Goal: Task Accomplishment & Management: Manage account settings

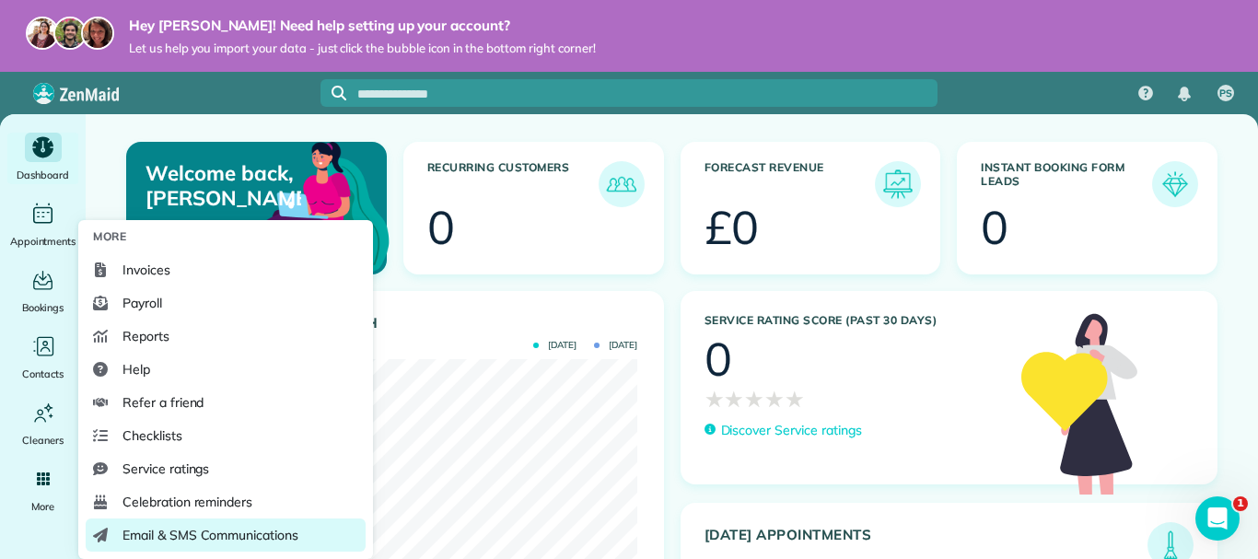
click at [150, 536] on span "Email & SMS Communications" at bounding box center [211, 535] width 176 height 18
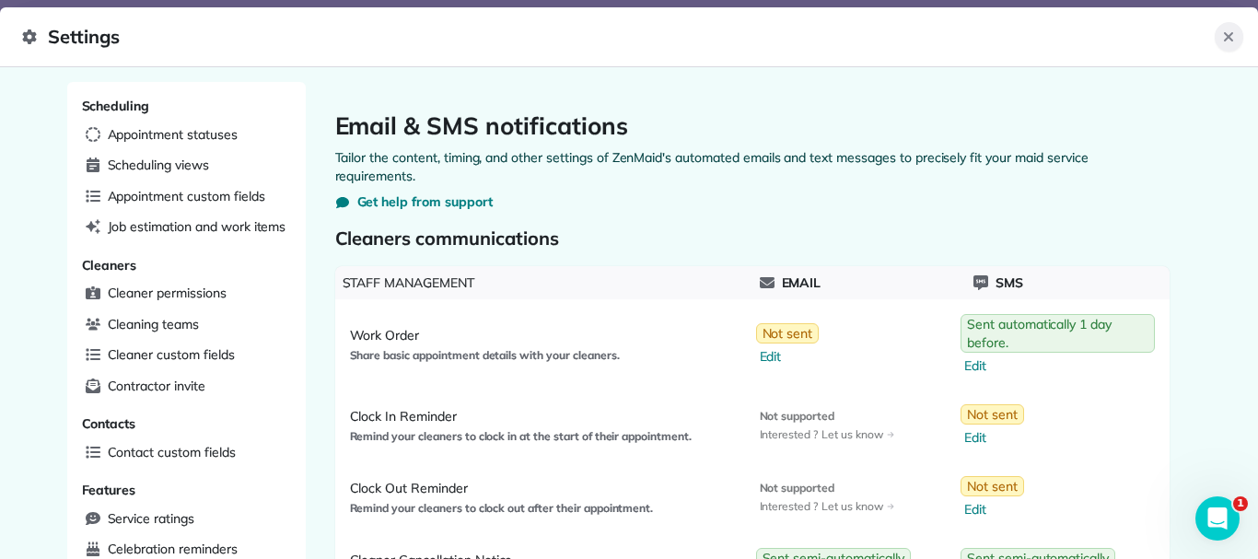
click at [1231, 36] on icon "Close" at bounding box center [1228, 36] width 9 height 9
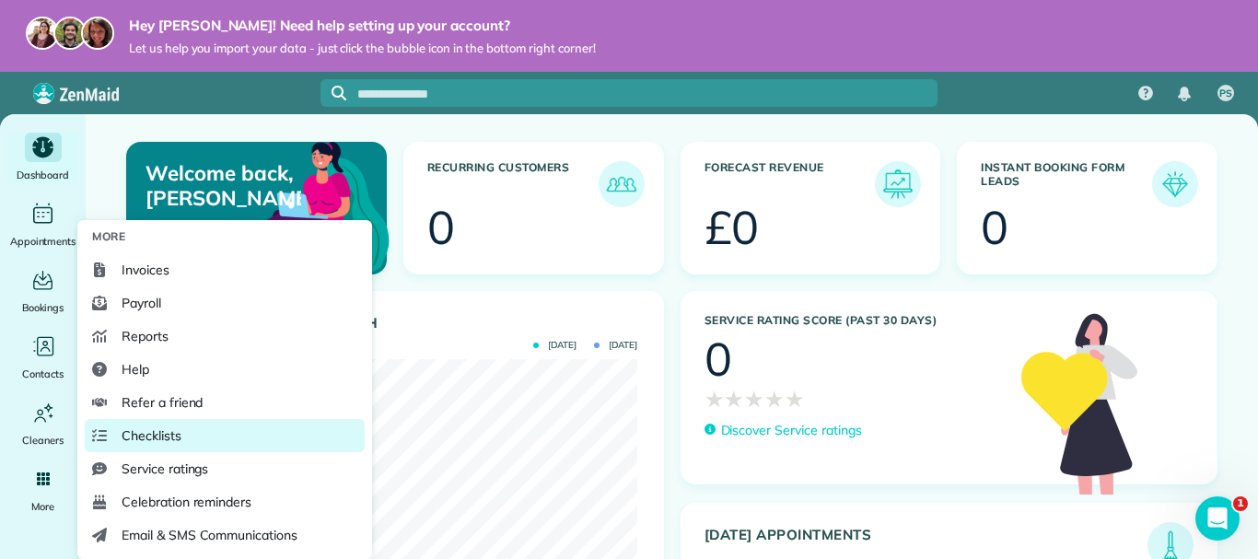
click at [185, 438] on link "Checklists" at bounding box center [225, 435] width 280 height 33
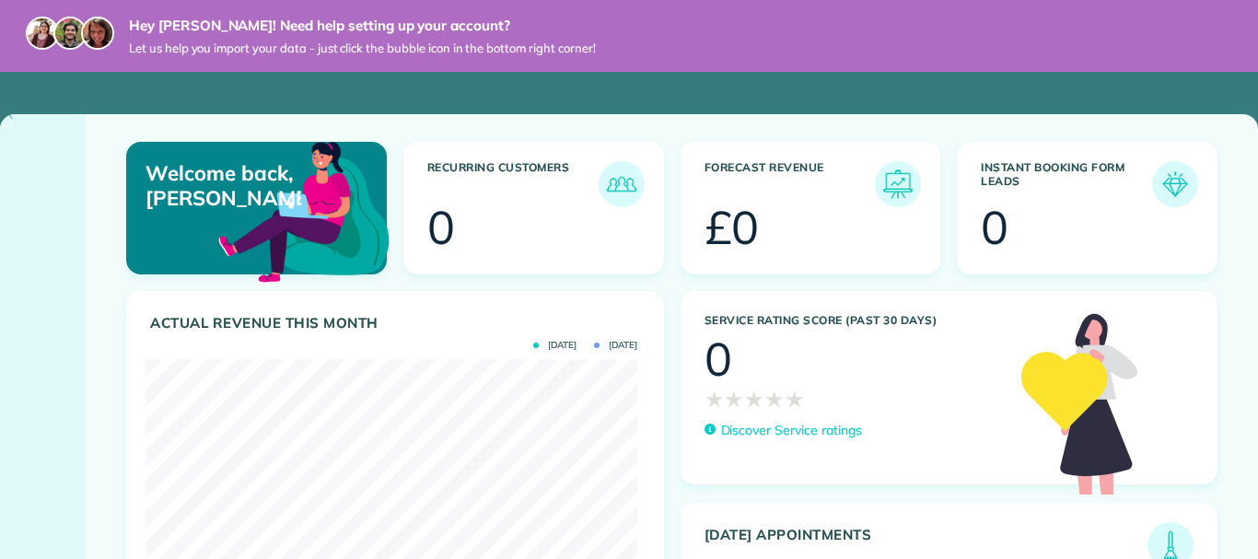
scroll to position [218, 492]
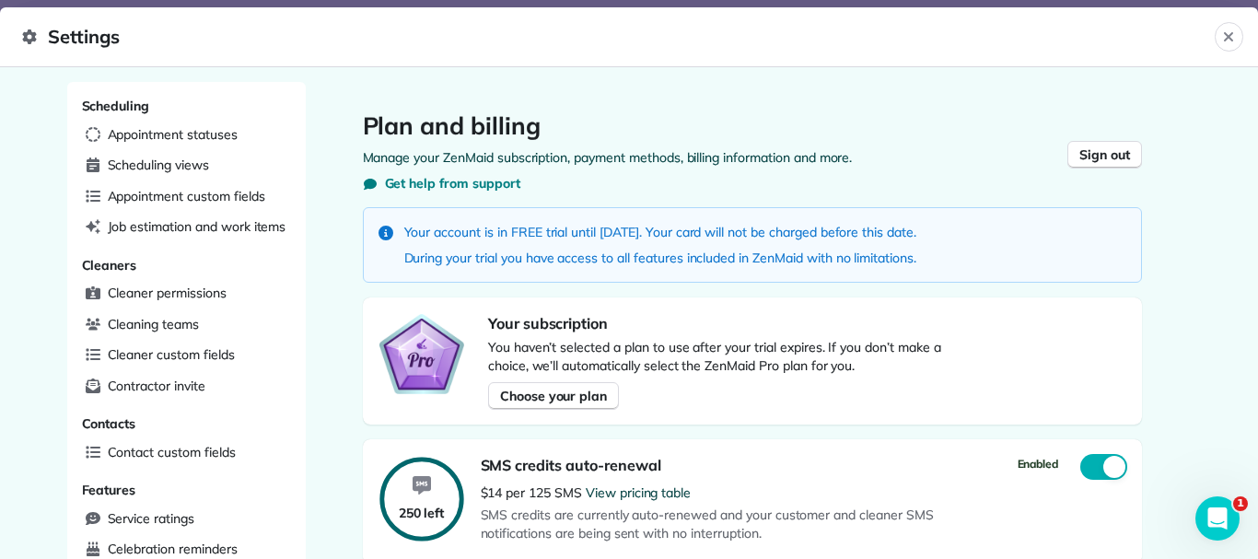
scroll to position [93, 0]
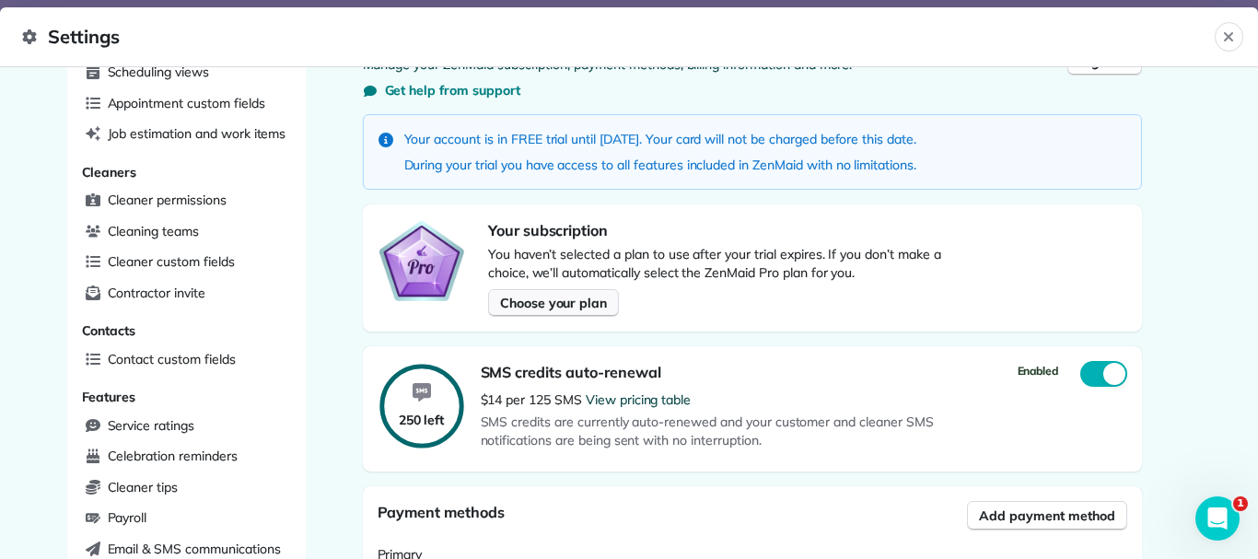
click at [567, 296] on span "Choose your plan" at bounding box center [553, 303] width 107 height 18
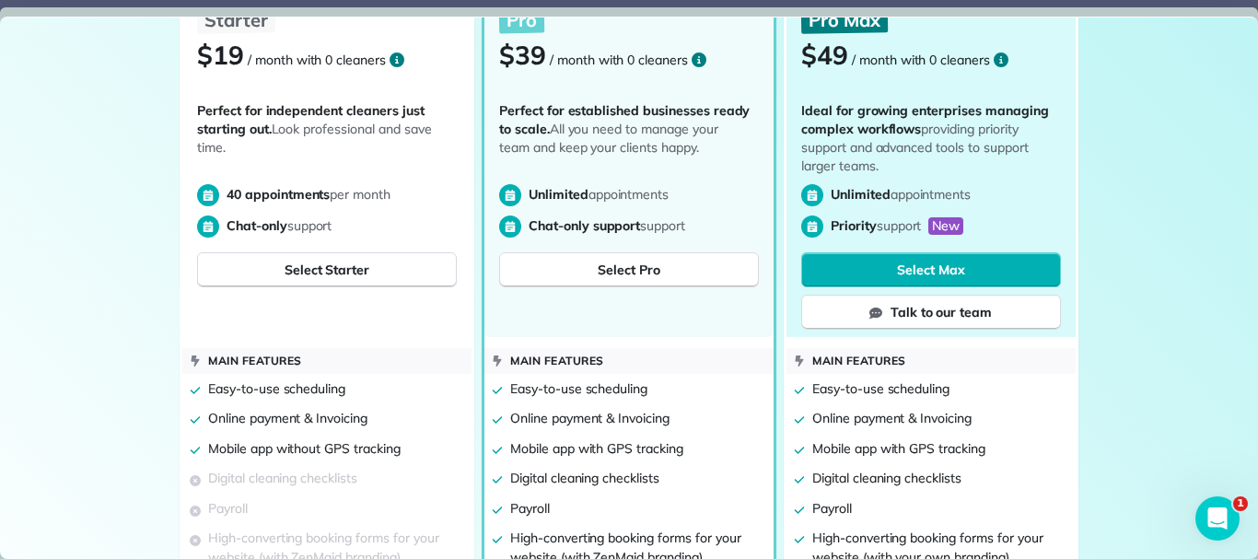
scroll to position [0, 0]
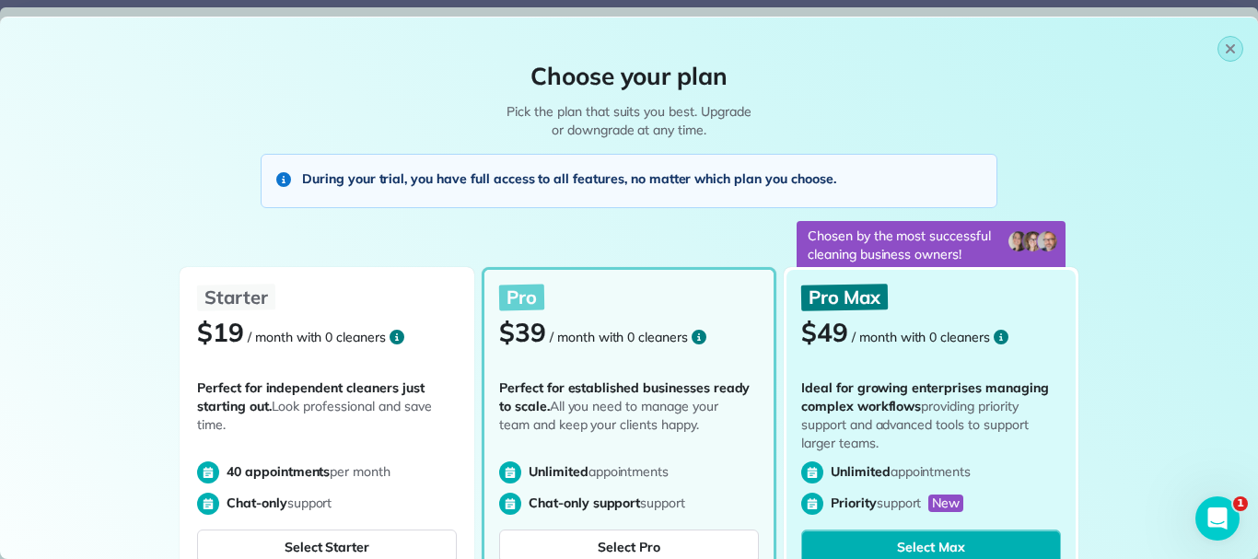
click at [1223, 51] on icon "button" at bounding box center [1230, 48] width 15 height 15
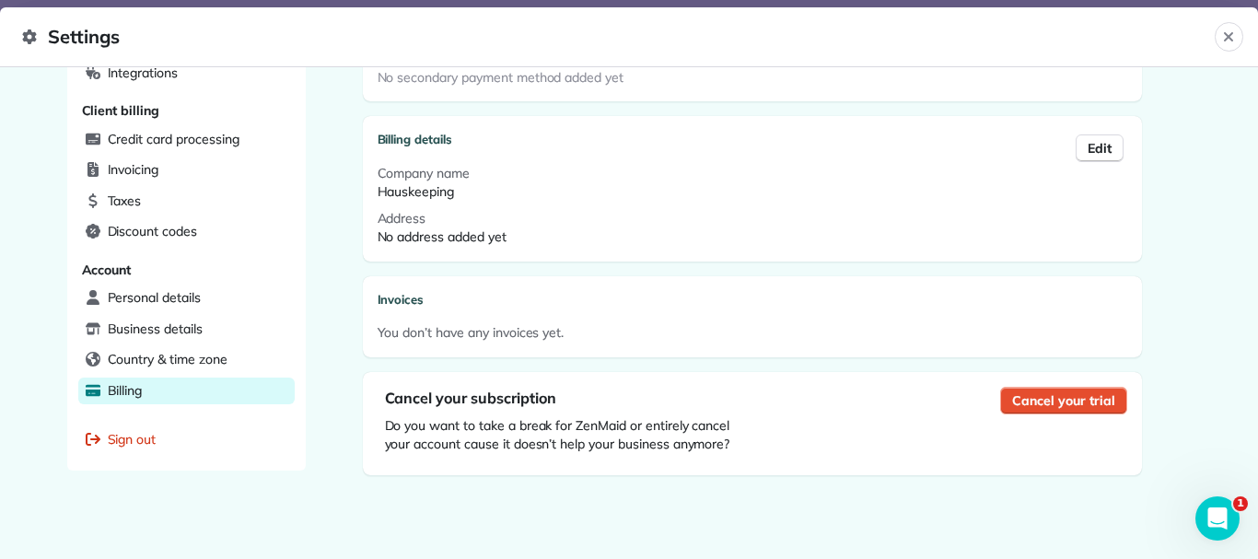
scroll to position [635, 0]
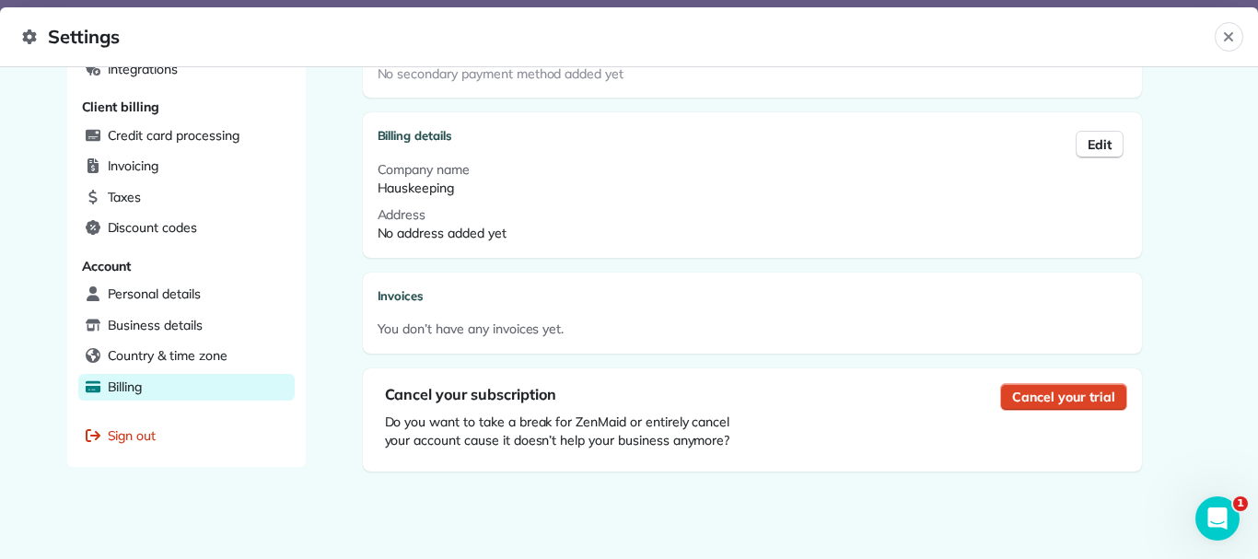
click at [1044, 397] on span "Cancel your trial" at bounding box center [1063, 397] width 102 height 18
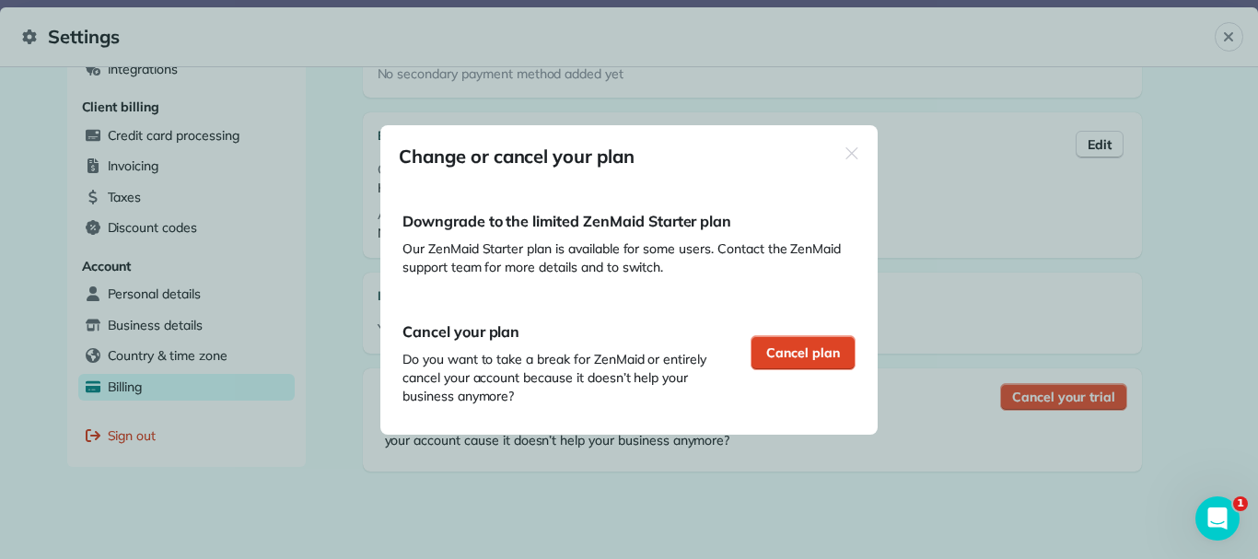
click at [799, 337] on div "Cancel plan" at bounding box center [803, 352] width 105 height 35
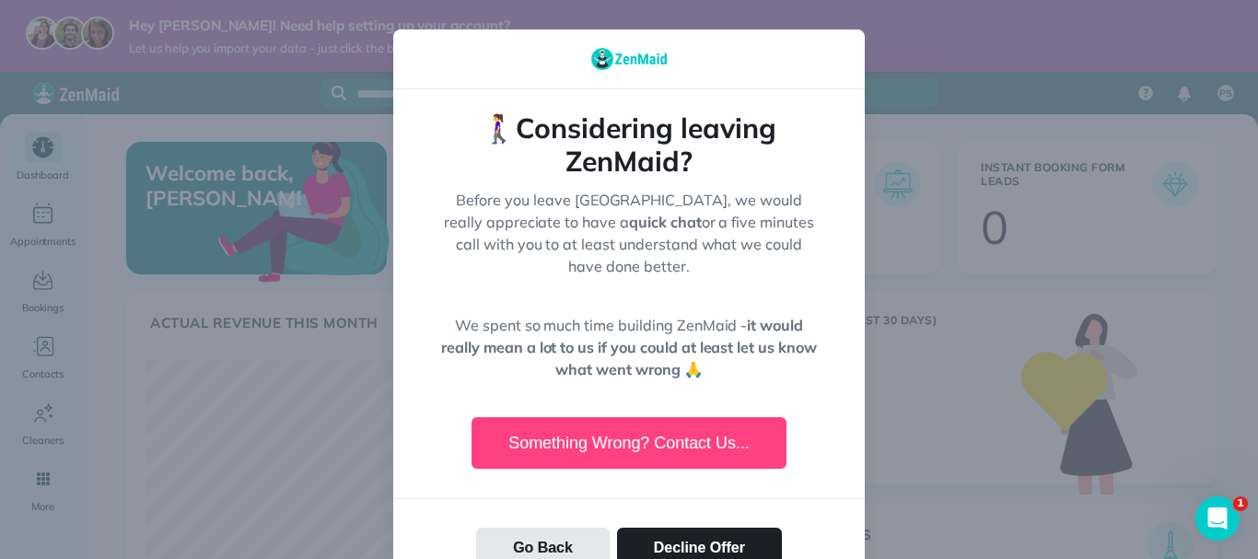
scroll to position [92, 0]
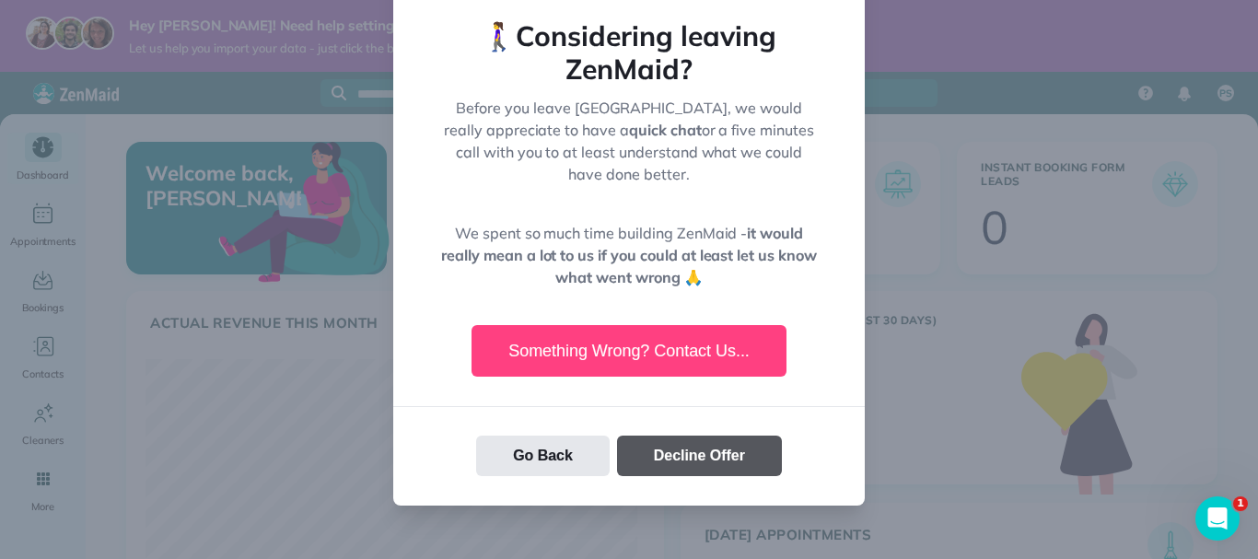
click at [664, 436] on button "Decline Offer" at bounding box center [699, 456] width 165 height 41
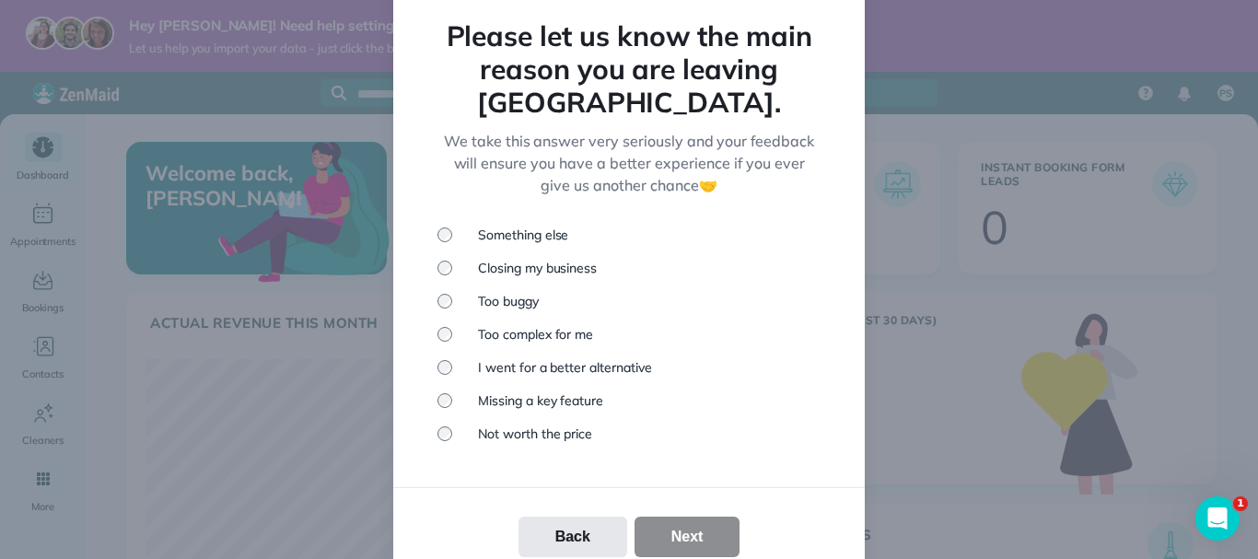
click at [519, 226] on li "Something else" at bounding box center [629, 235] width 383 height 18
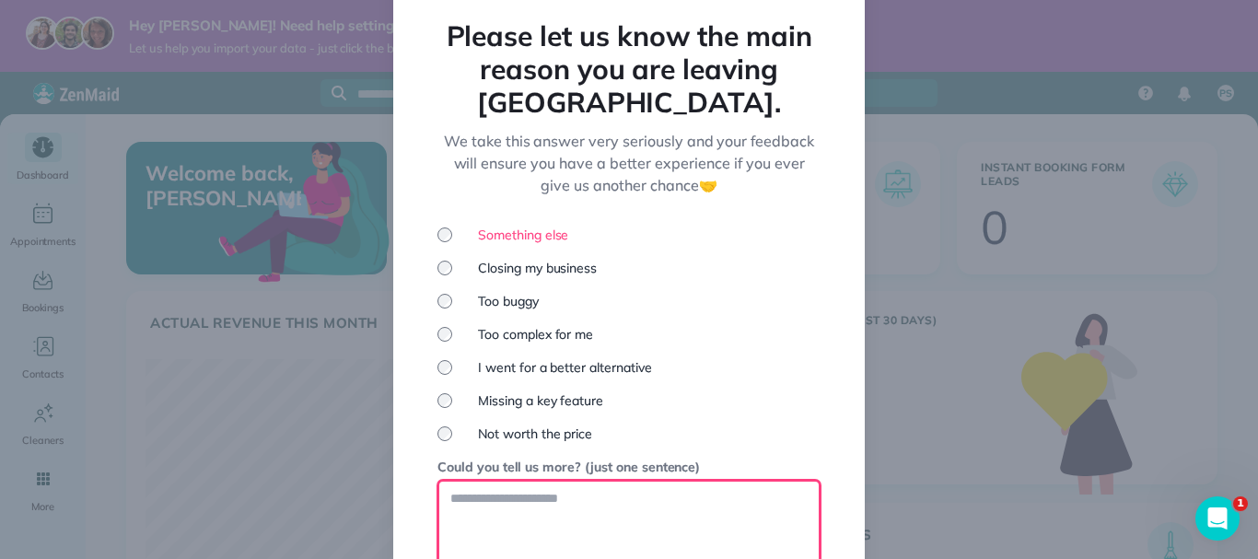
click at [581, 485] on textarea at bounding box center [629, 526] width 383 height 92
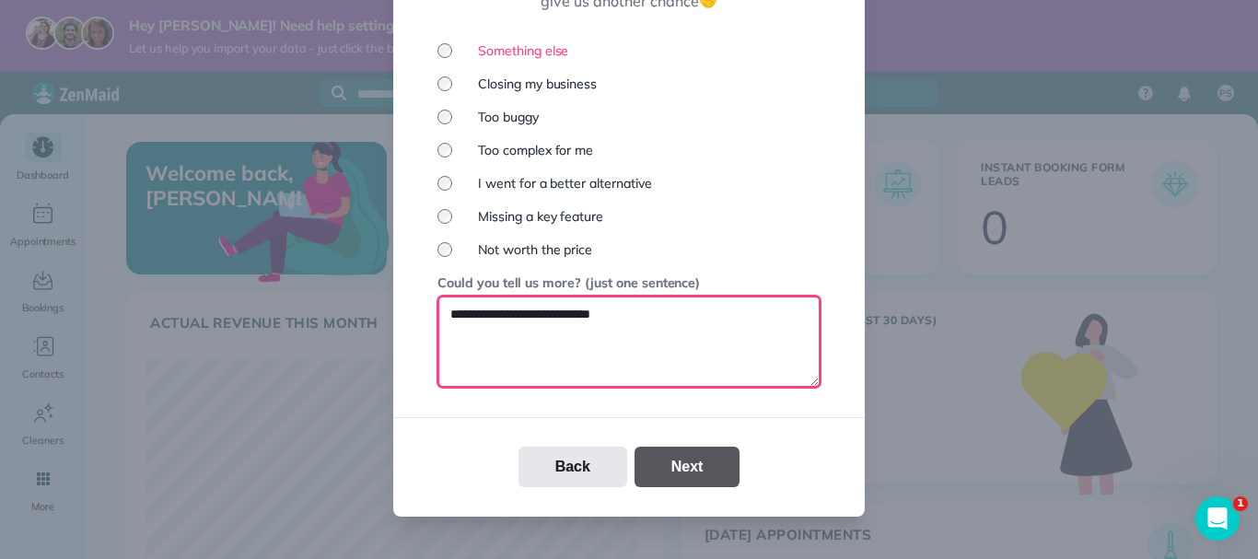
type textarea "**********"
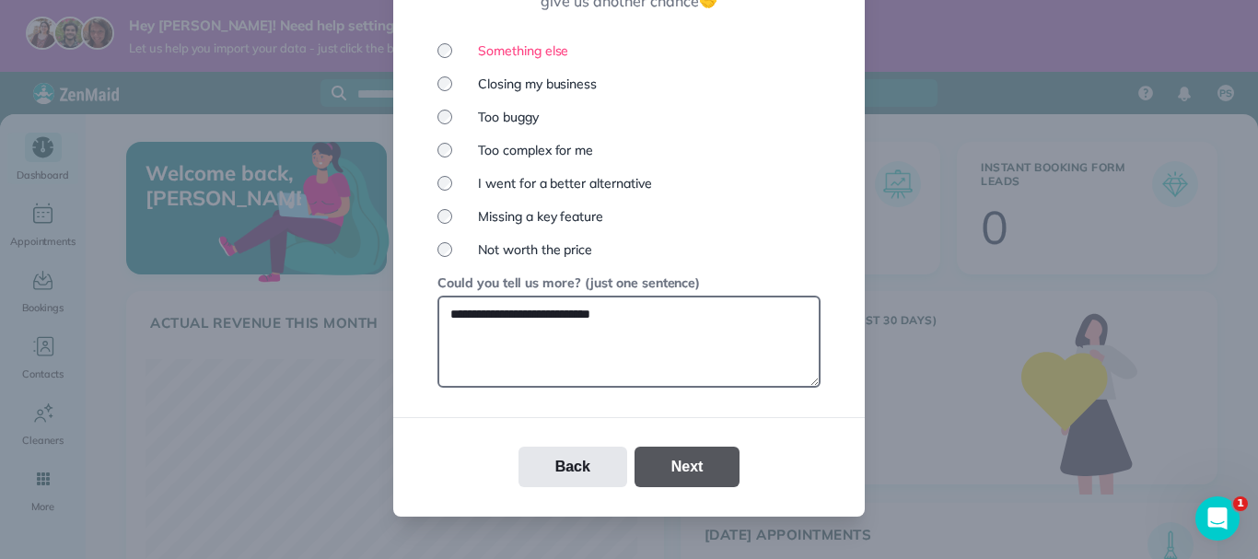
click at [719, 447] on button "Next" at bounding box center [688, 467] width 106 height 41
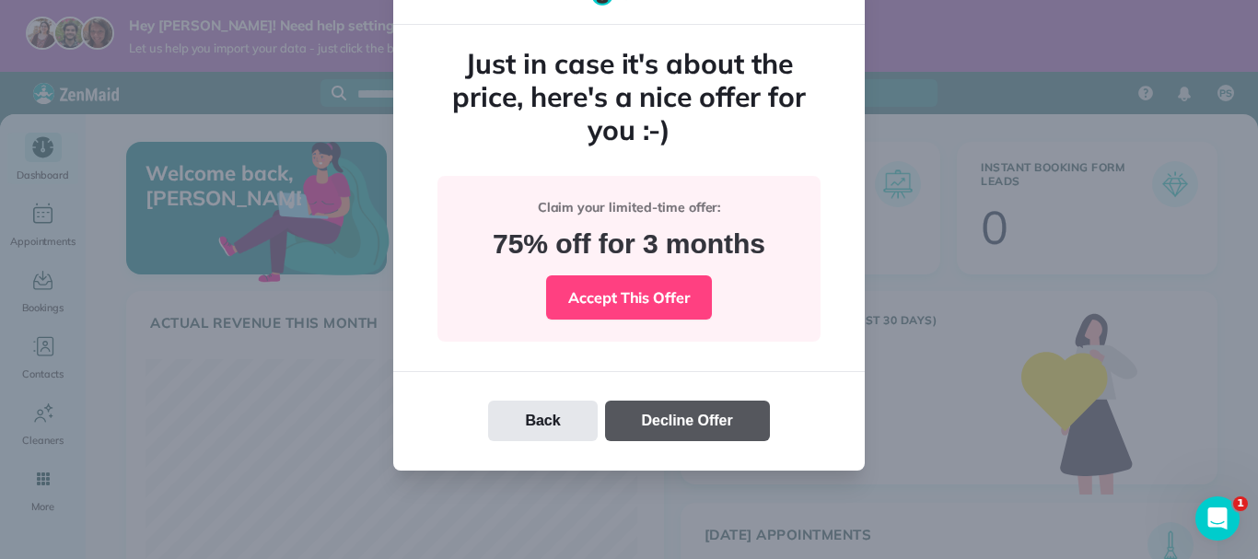
click at [712, 416] on button "Decline Offer" at bounding box center [687, 421] width 165 height 41
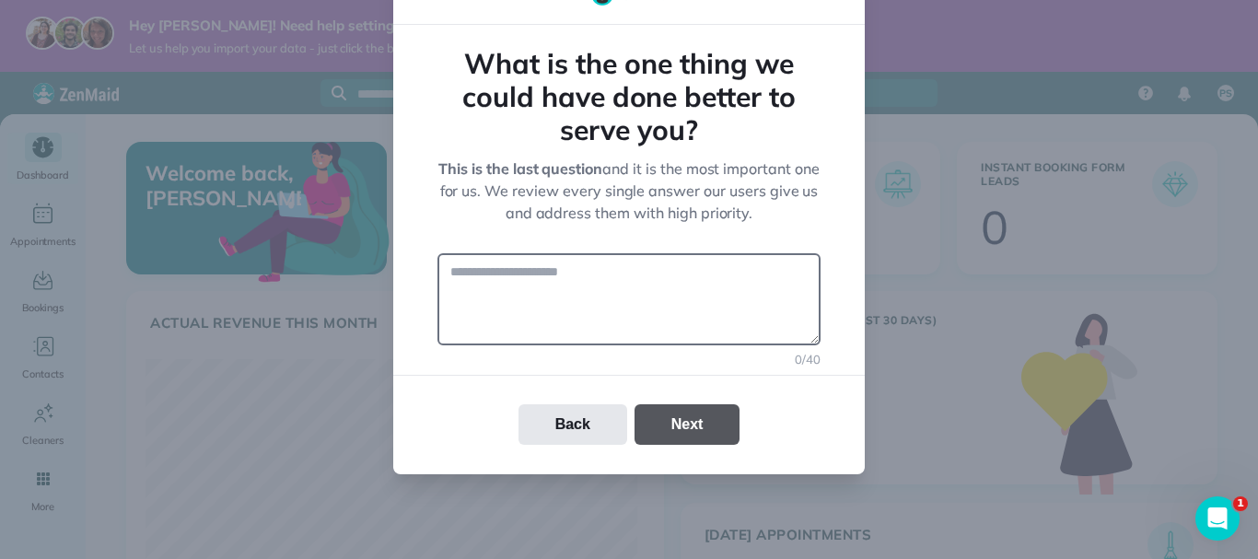
scroll to position [68, 0]
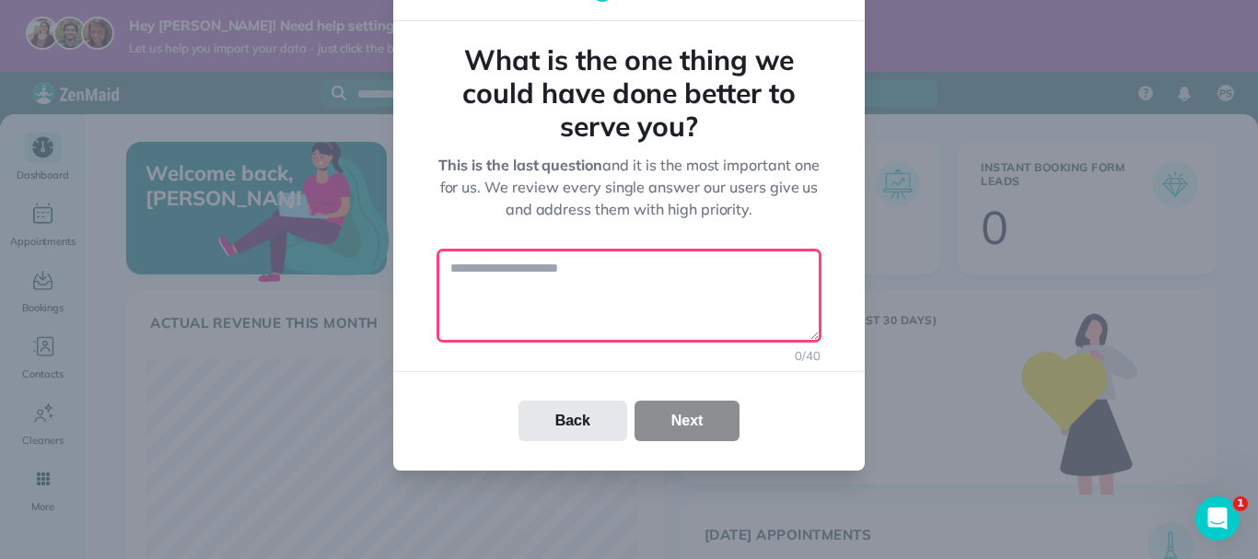
click at [702, 291] on textarea at bounding box center [629, 296] width 383 height 92
drag, startPoint x: 525, startPoint y: 280, endPoint x: 385, endPoint y: 278, distance: 140.0
click at [385, 278] on div "Your Feedback What is the one thing we could have done better to serve you? Thi…" at bounding box center [629, 245] width 1258 height 627
type textarea "*"
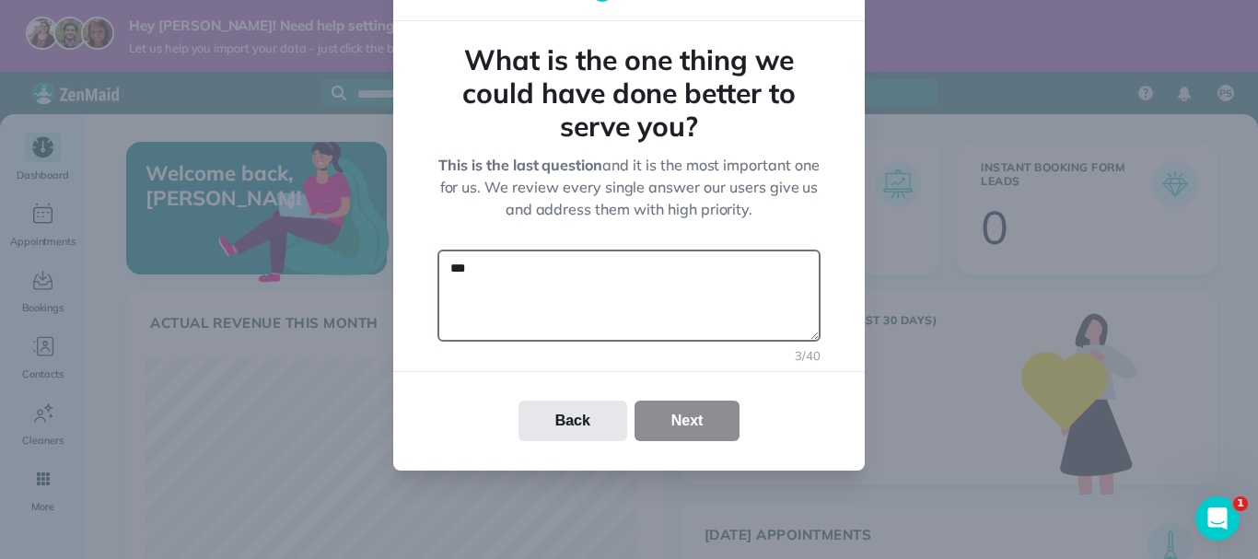
click at [713, 426] on div "Back Next" at bounding box center [629, 421] width 472 height 41
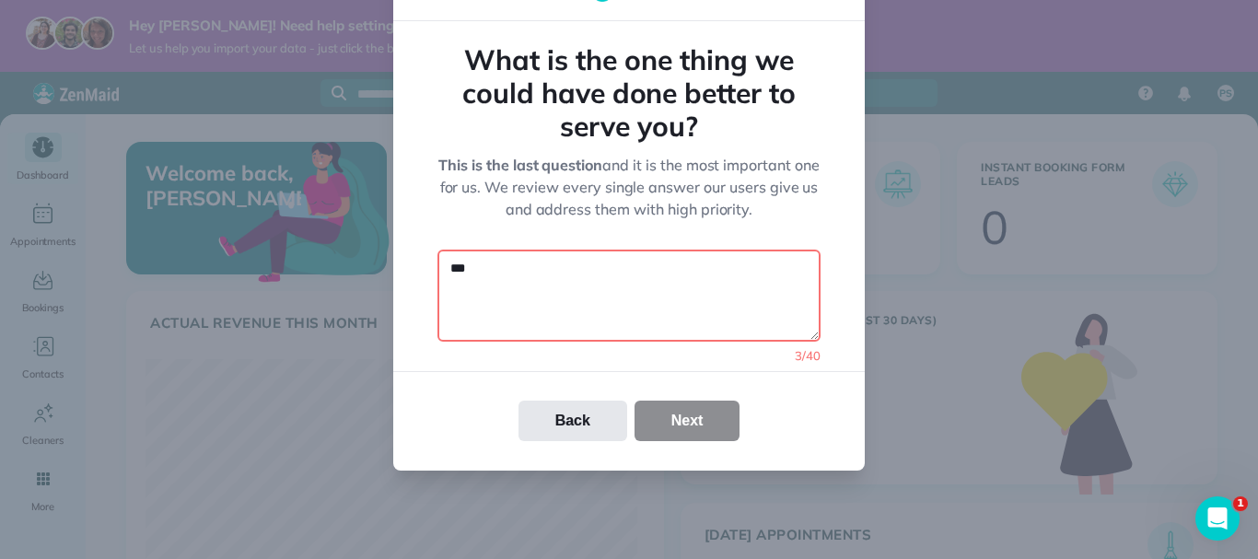
drag, startPoint x: 564, startPoint y: 290, endPoint x: 375, endPoint y: 260, distance: 191.3
click at [375, 260] on div "Your Feedback What is the one thing we could have done better to serve you? Thi…" at bounding box center [629, 245] width 1258 height 627
type textarea "*******"
click at [720, 410] on div "Back Next" at bounding box center [629, 421] width 472 height 41
drag, startPoint x: 503, startPoint y: 281, endPoint x: 435, endPoint y: 268, distance: 69.4
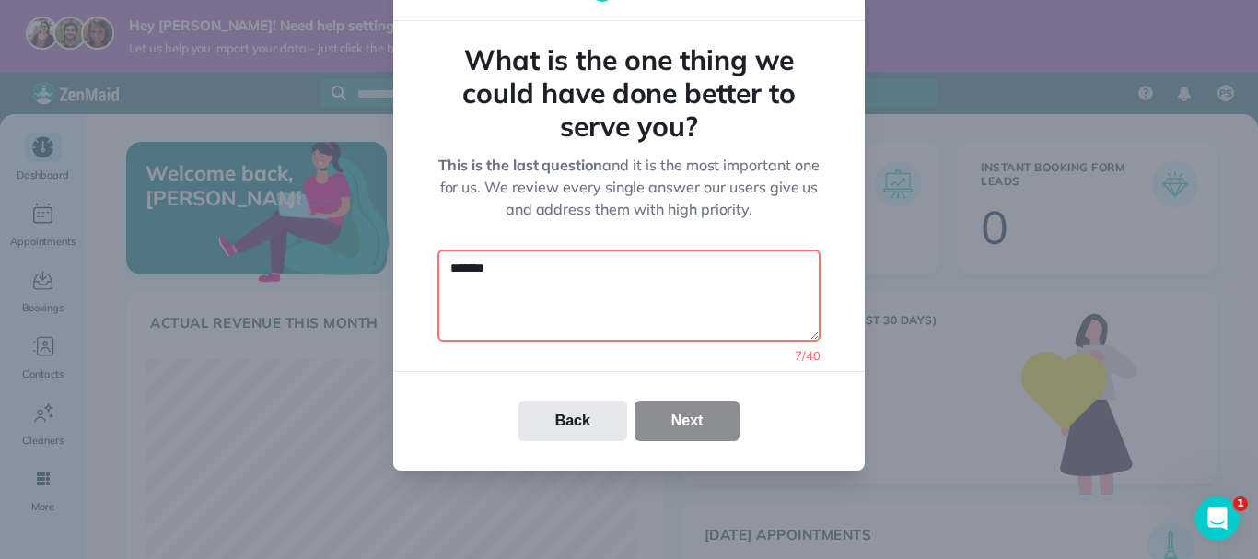
click at [438, 268] on textarea "*******" at bounding box center [629, 296] width 383 height 92
click at [593, 313] on textarea "*******" at bounding box center [629, 296] width 383 height 92
click at [593, 296] on textarea "*******" at bounding box center [629, 296] width 383 height 92
drag, startPoint x: 461, startPoint y: 269, endPoint x: 428, endPoint y: 264, distance: 33.5
click at [428, 264] on div "What is the one thing we could have done better to serve you? This is the last …" at bounding box center [629, 246] width 472 height 450
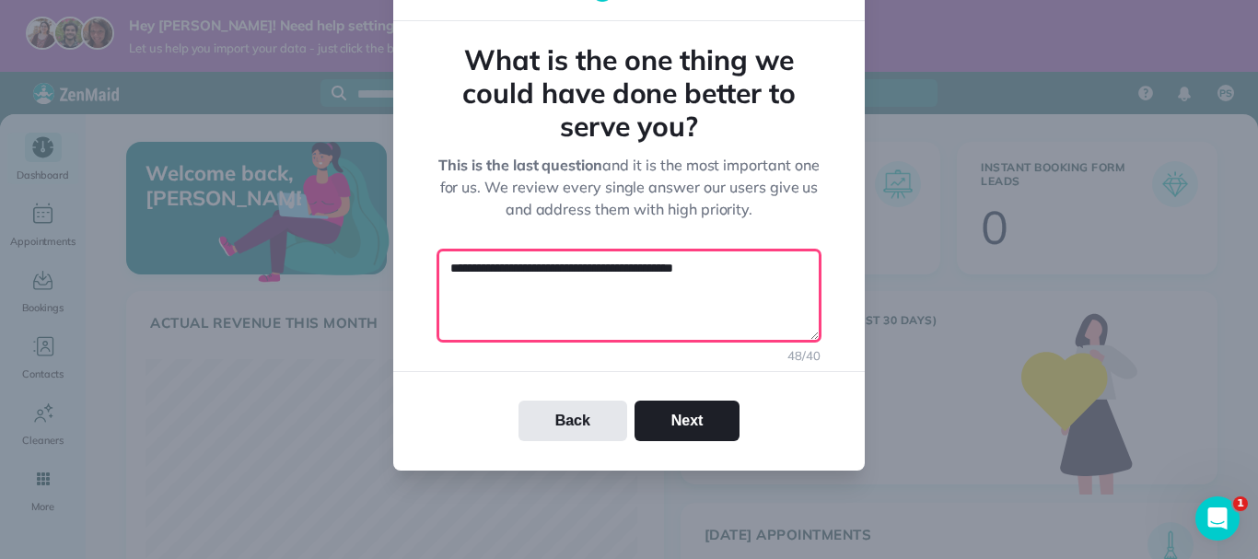
type textarea "**********"
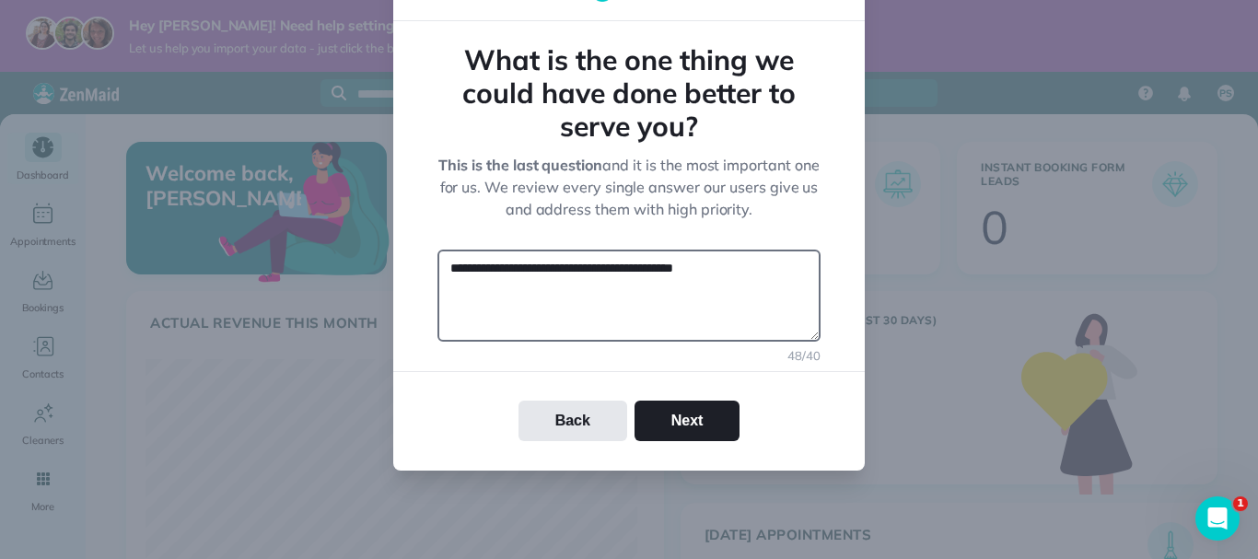
click at [673, 426] on button "Next" at bounding box center [688, 421] width 106 height 41
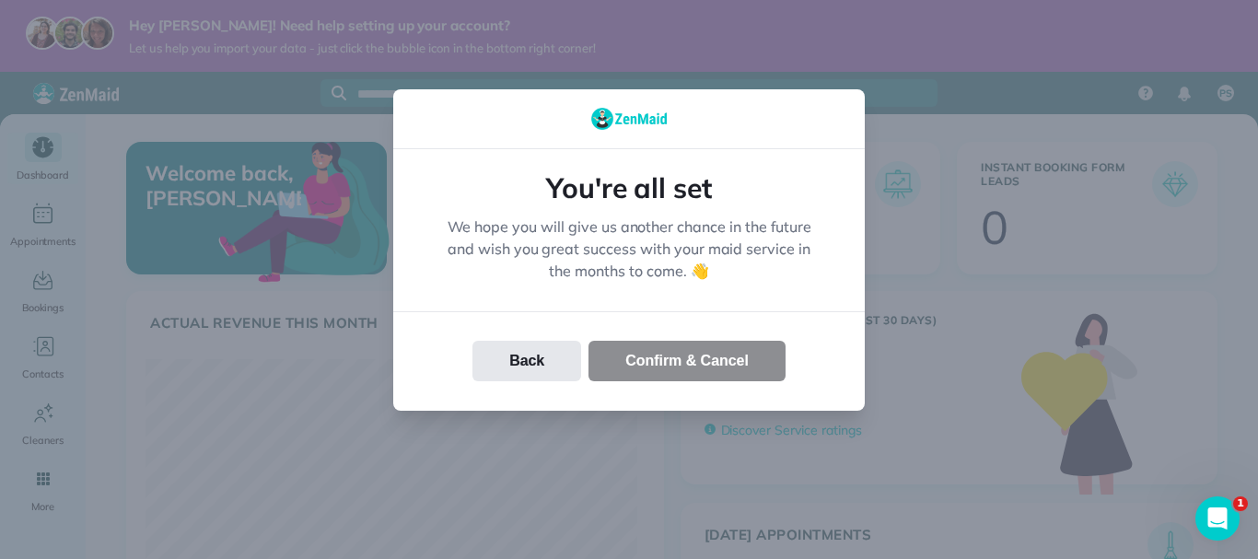
scroll to position [0, 0]
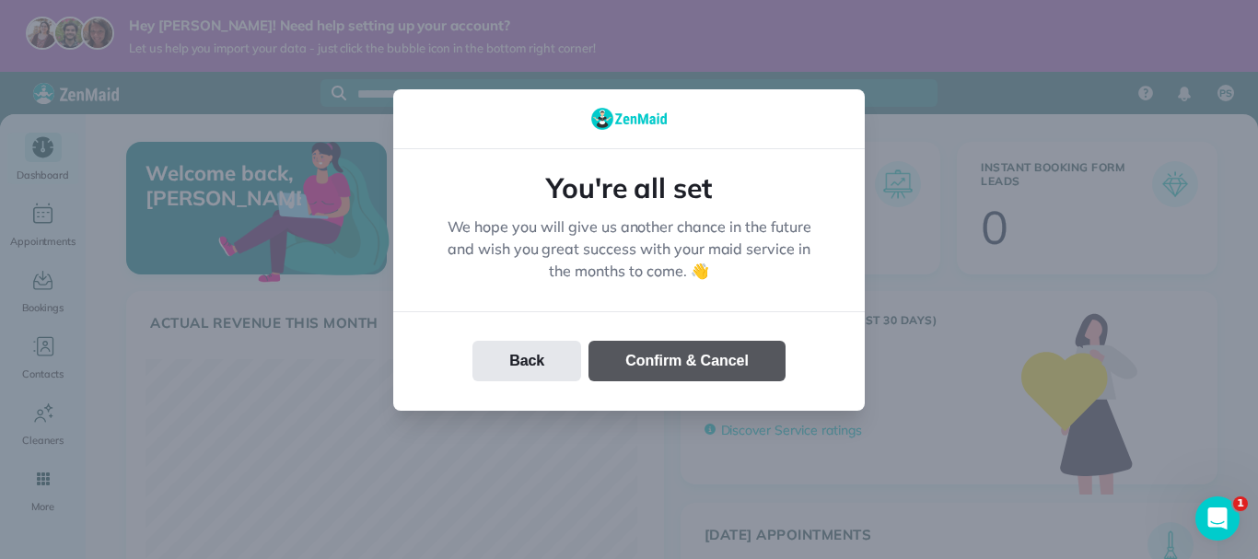
click at [734, 361] on button "Confirm & Cancel" at bounding box center [687, 361] width 197 height 41
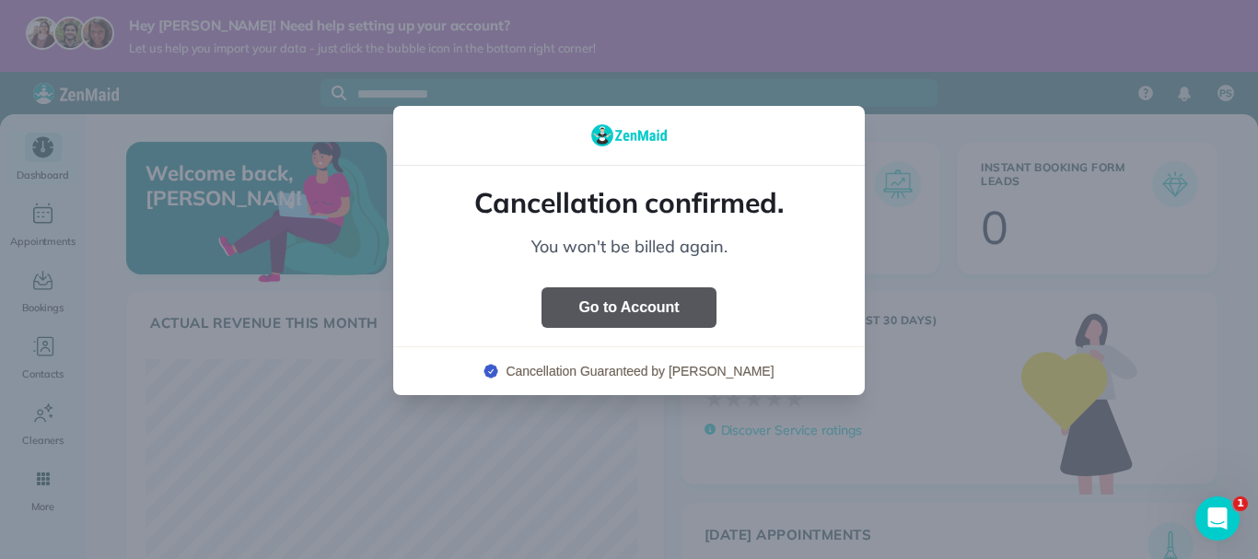
click at [664, 294] on button "Go to Account" at bounding box center [629, 307] width 174 height 41
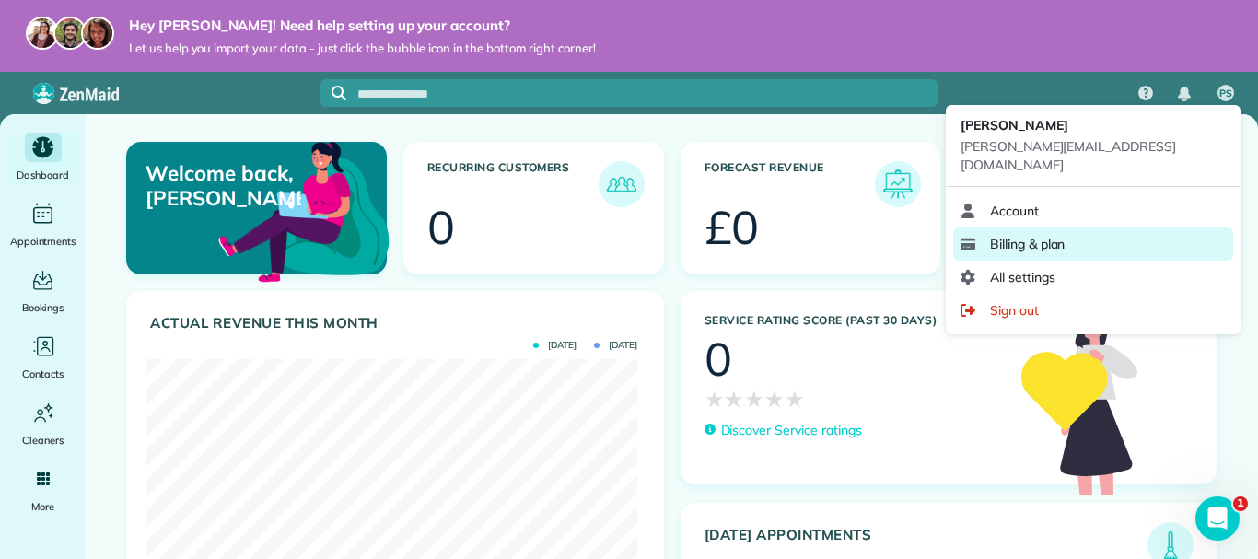
click at [1048, 235] on span "Billing & plan" at bounding box center [1027, 244] width 75 height 18
